Goal: Check status: Check status

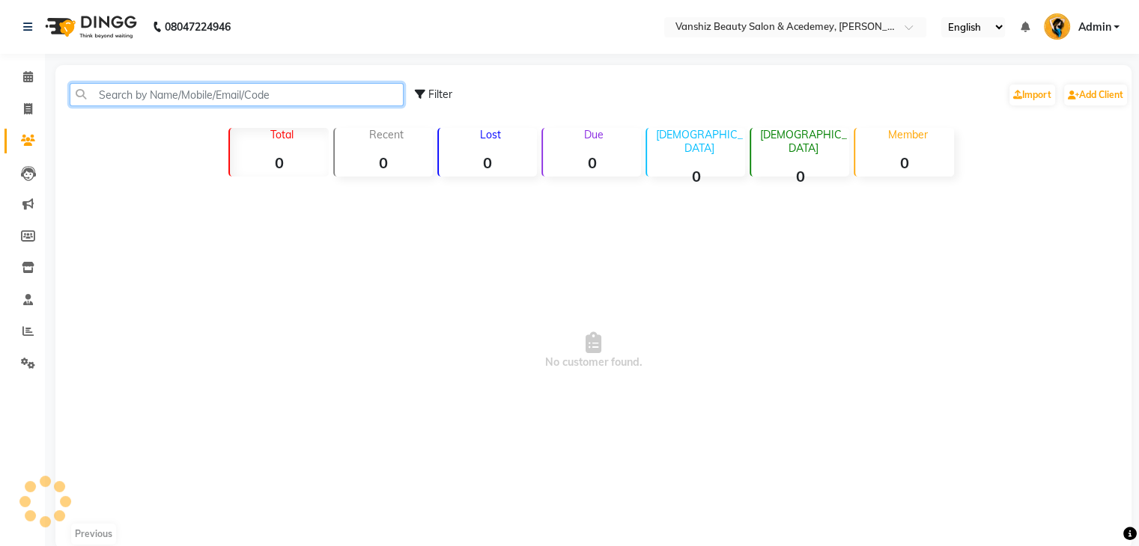
click at [169, 94] on input "text" at bounding box center [237, 94] width 334 height 23
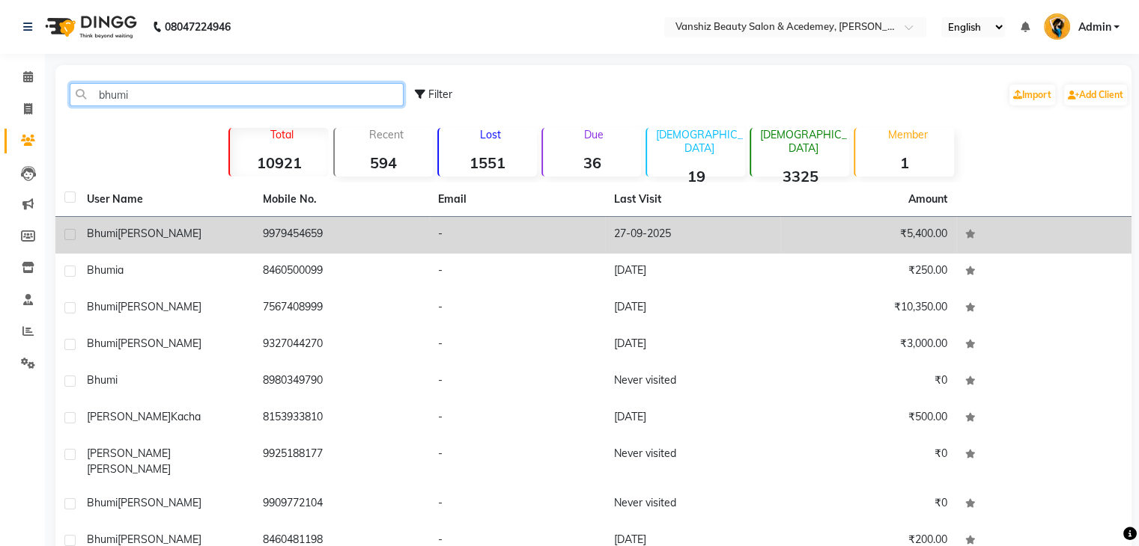
type input "bhumi"
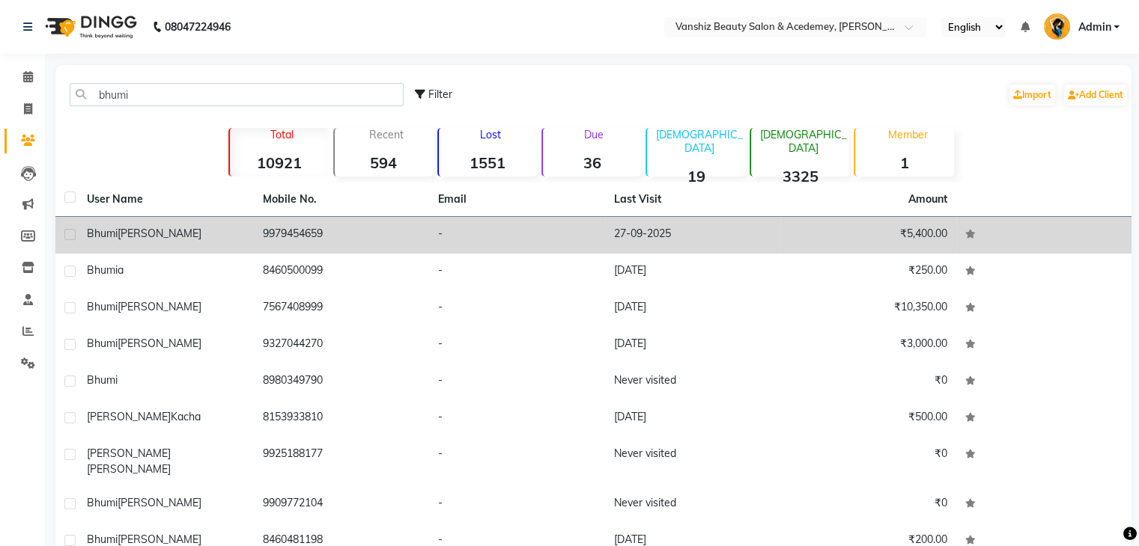
click at [400, 236] on td "9979454659" at bounding box center [342, 235] width 176 height 37
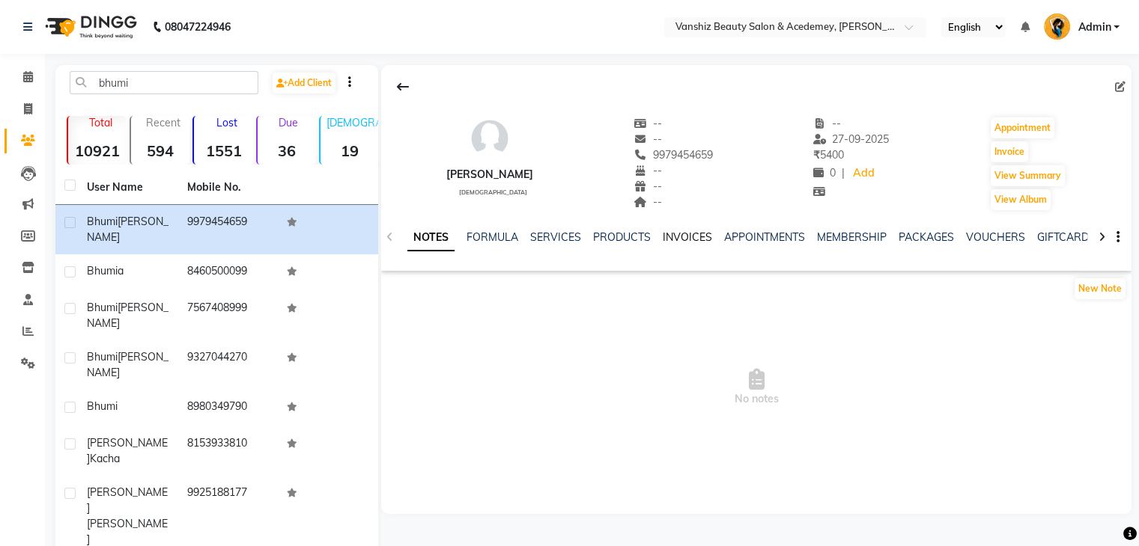
click at [666, 235] on link "INVOICES" at bounding box center [687, 237] width 49 height 13
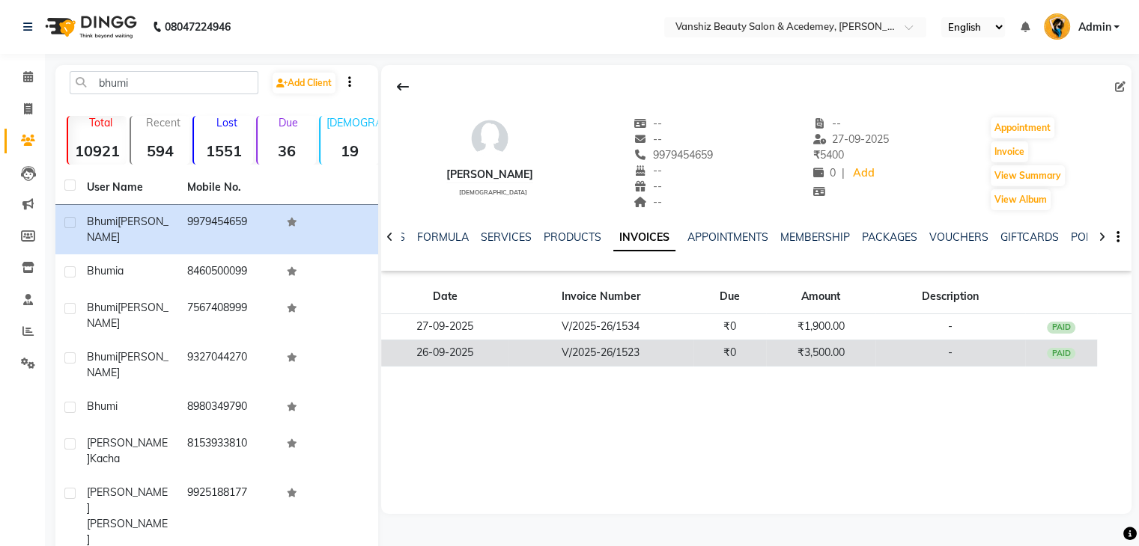
click at [626, 353] on td "V/2025-26/1523" at bounding box center [600, 353] width 185 height 26
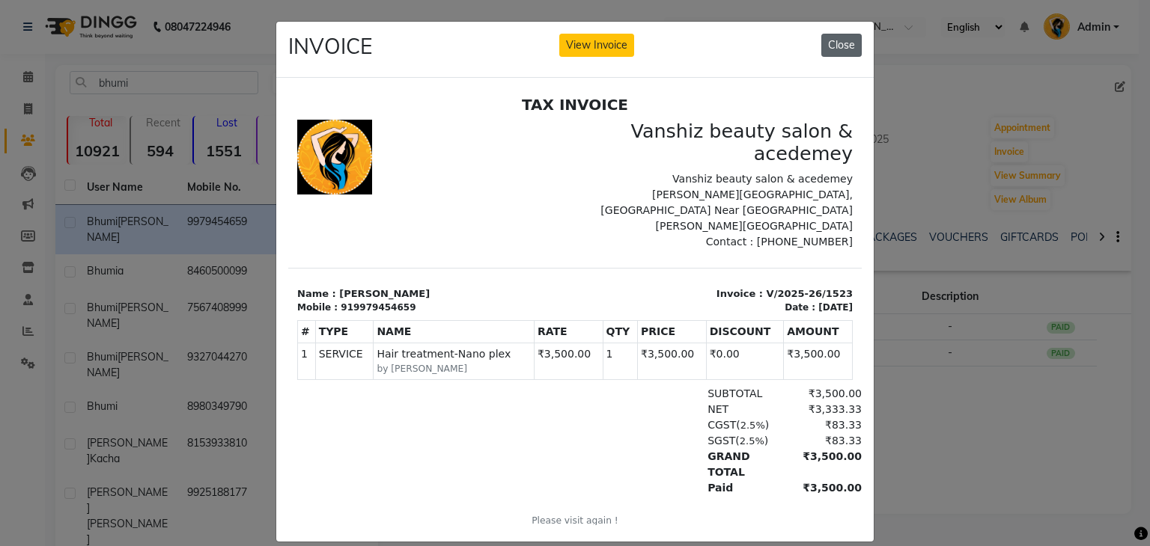
click at [835, 49] on button "Close" at bounding box center [841, 45] width 40 height 23
